Goal: Task Accomplishment & Management: Manage account settings

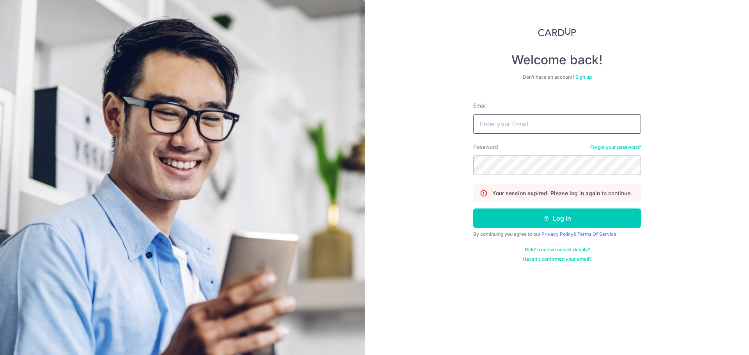
type input "[EMAIL_ADDRESS][DOMAIN_NAME]"
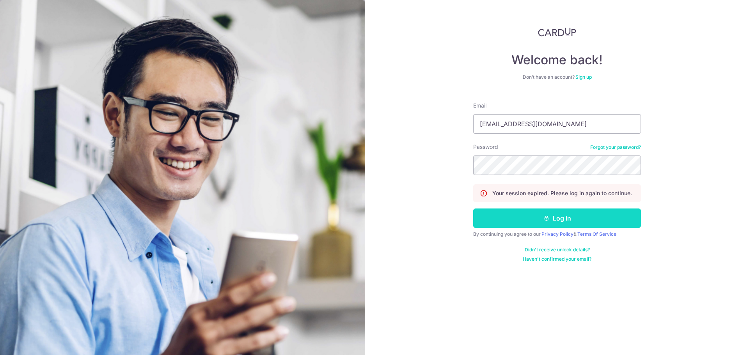
click at [569, 219] on button "Log in" at bounding box center [557, 219] width 168 height 20
